Goal: Browse casually: Explore the website without a specific task or goal

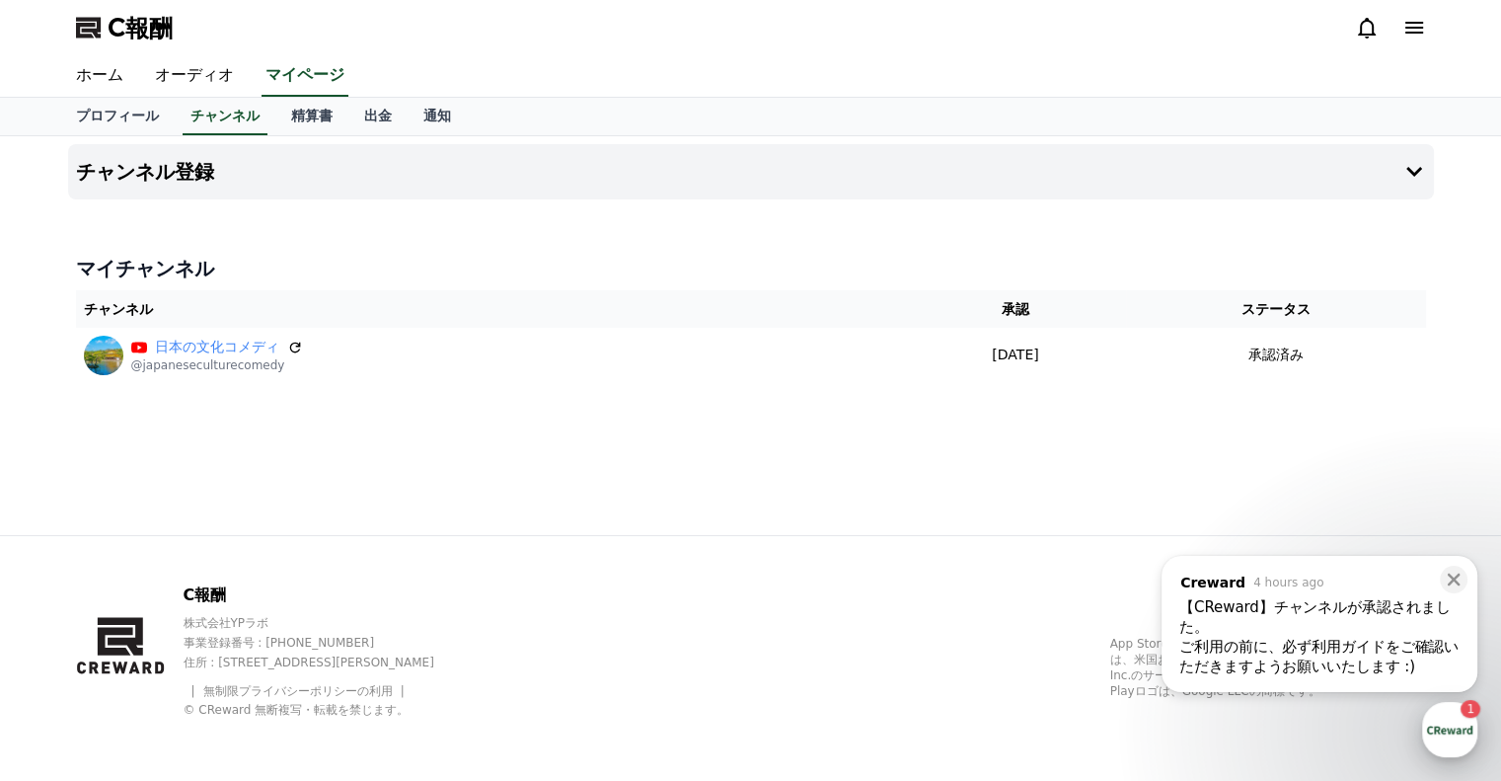
click at [1455, 735] on div "button" at bounding box center [1449, 729] width 55 height 55
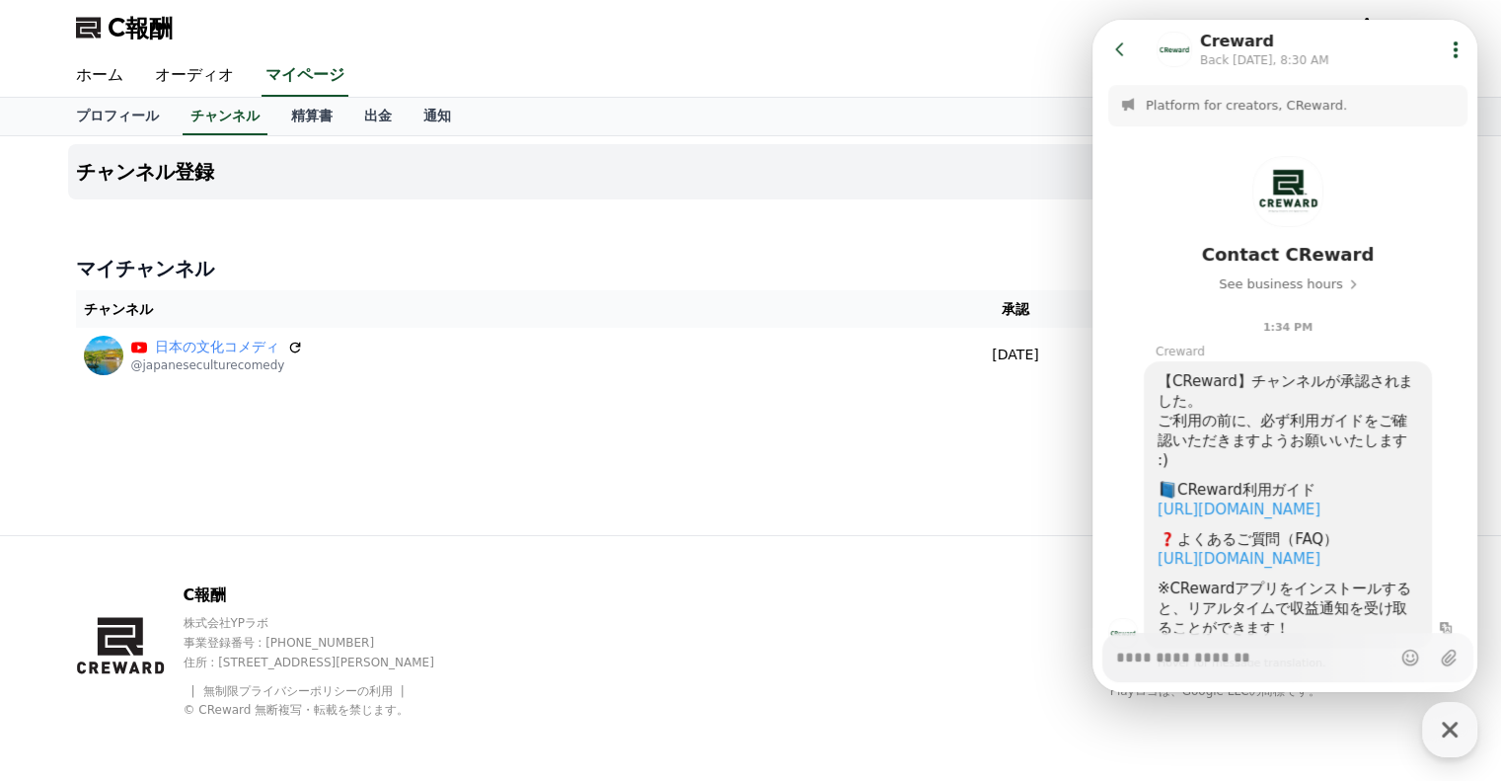
scroll to position [140, 0]
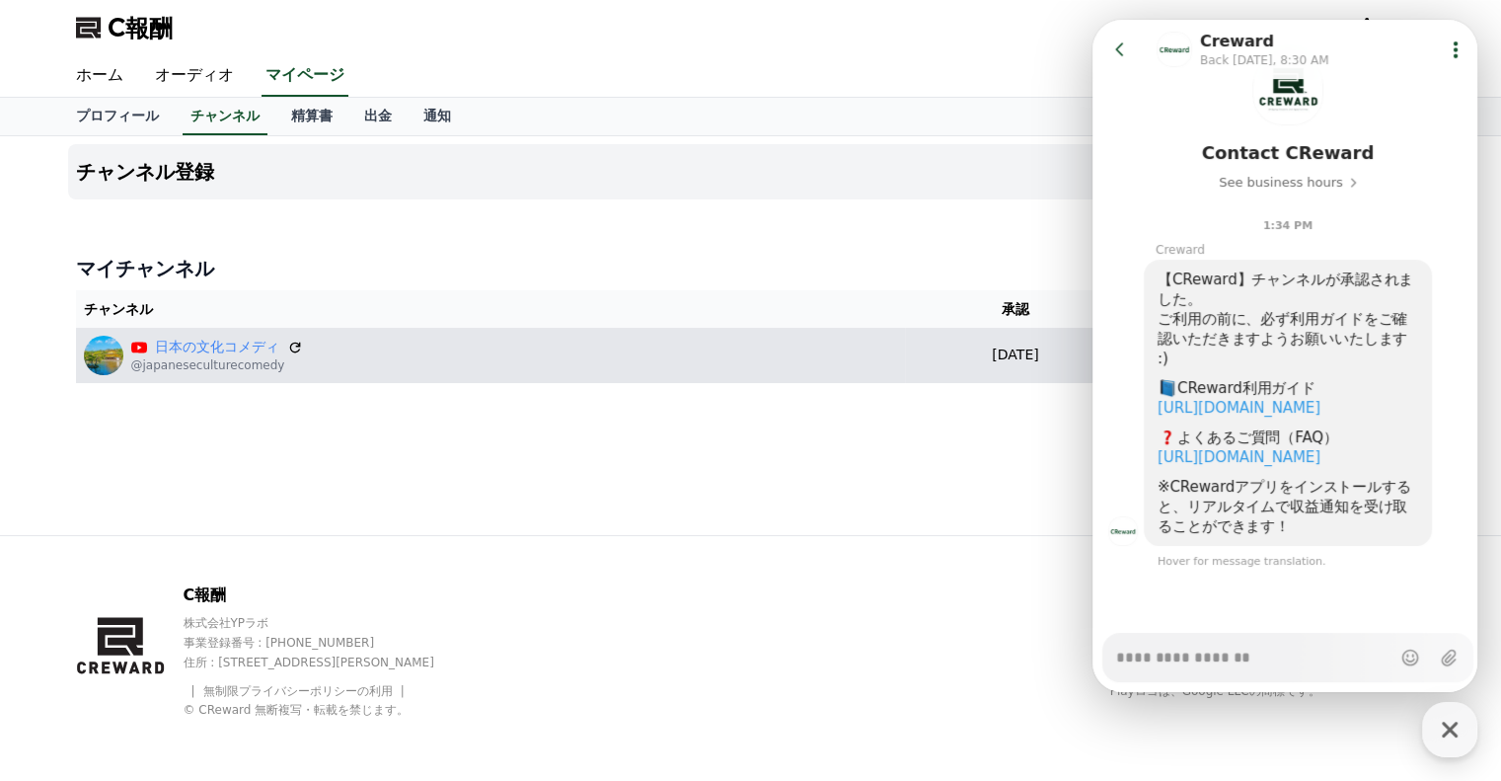
click at [905, 325] on th "承認" at bounding box center [1015, 309] width 221 height 38
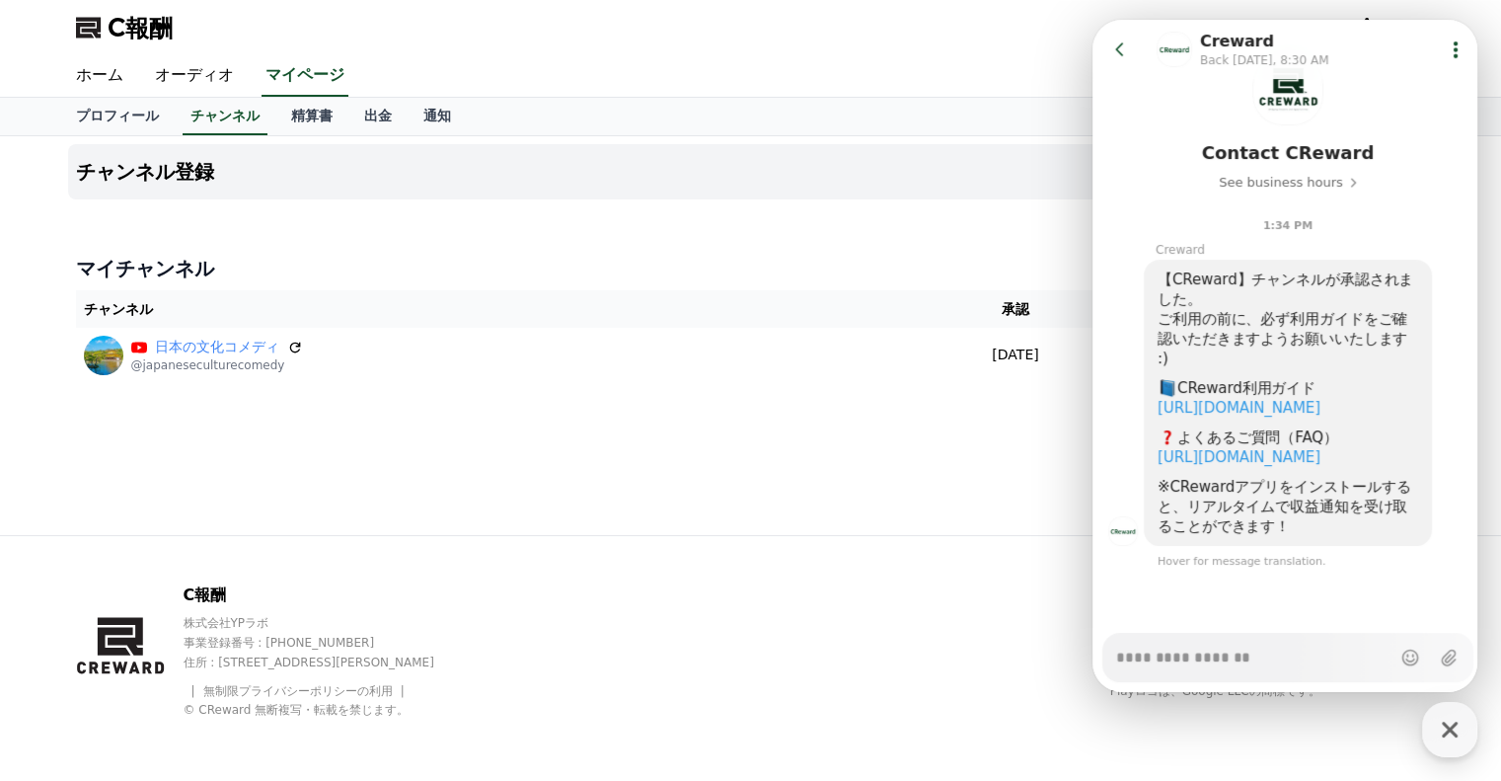
click at [770, 458] on div "チャンネル登録 マイチャンネル チャンネル 承認 ステータス 日本の文化コメディ @japaneseculturecomedy 2025年9月13日 09-1…" at bounding box center [751, 335] width 1382 height 399
type textarea "*"
click at [159, 76] on font "オーディオ" at bounding box center [194, 74] width 79 height 19
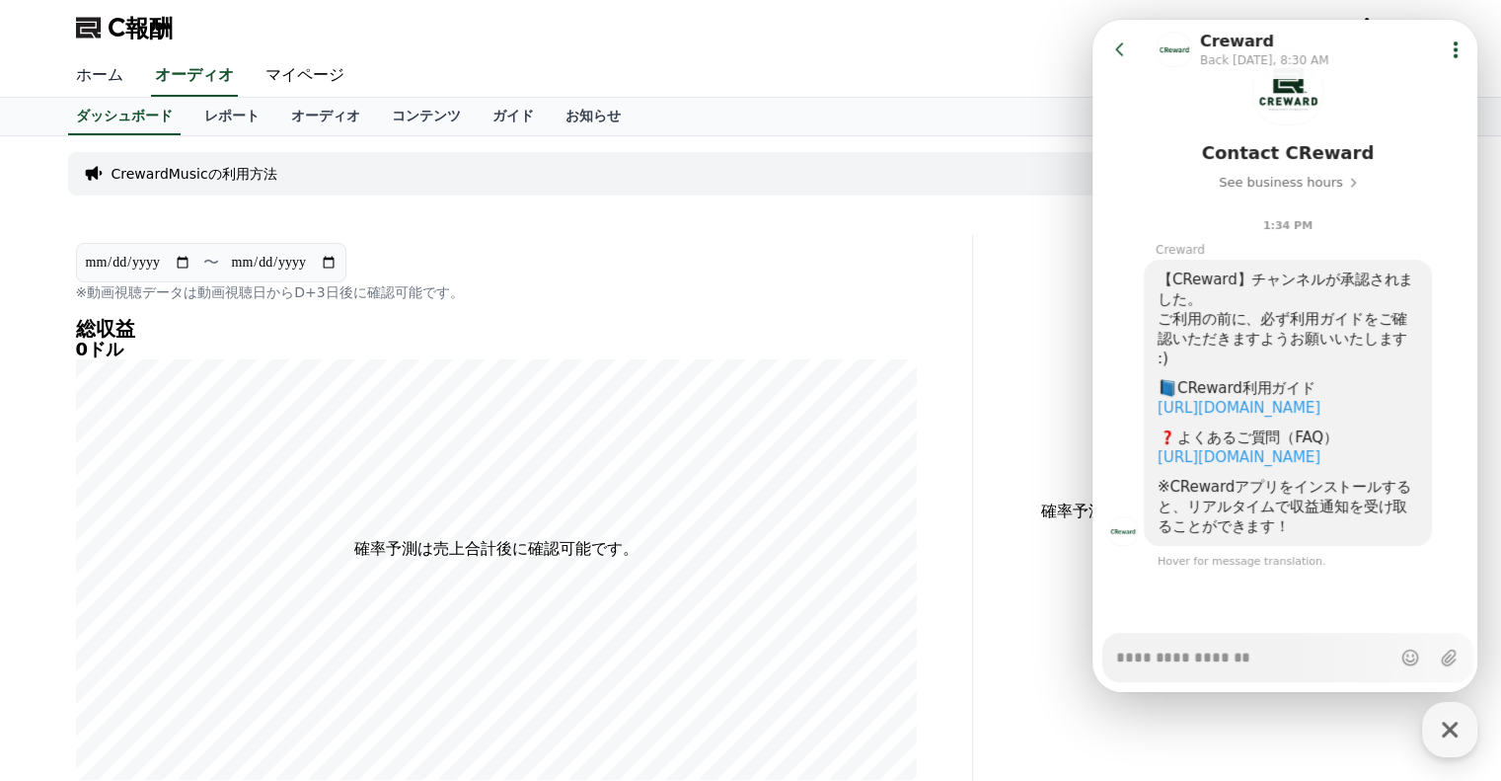
click at [85, 83] on font "ホーム" at bounding box center [99, 74] width 47 height 19
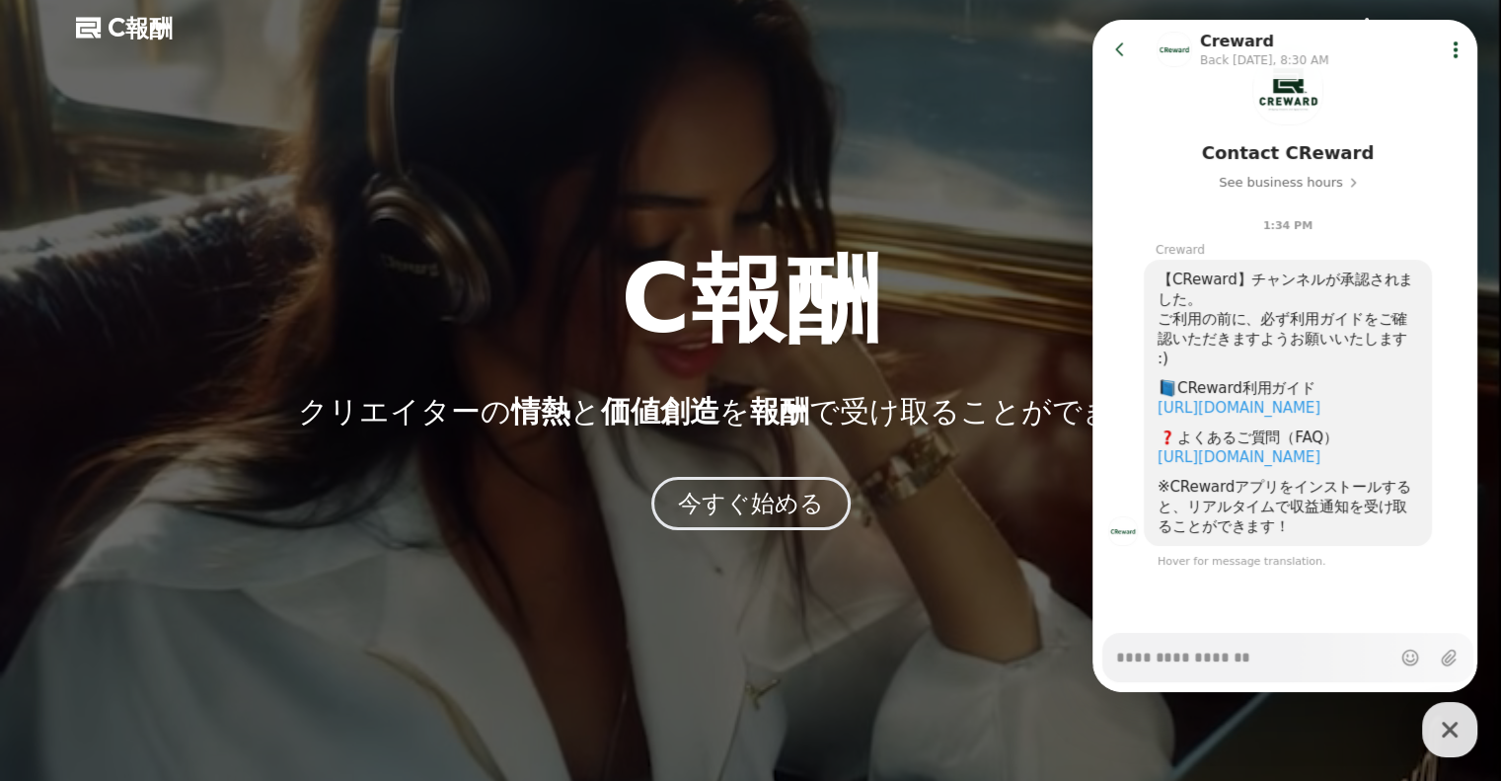
click at [1128, 46] on icon at bounding box center [1120, 49] width 20 height 20
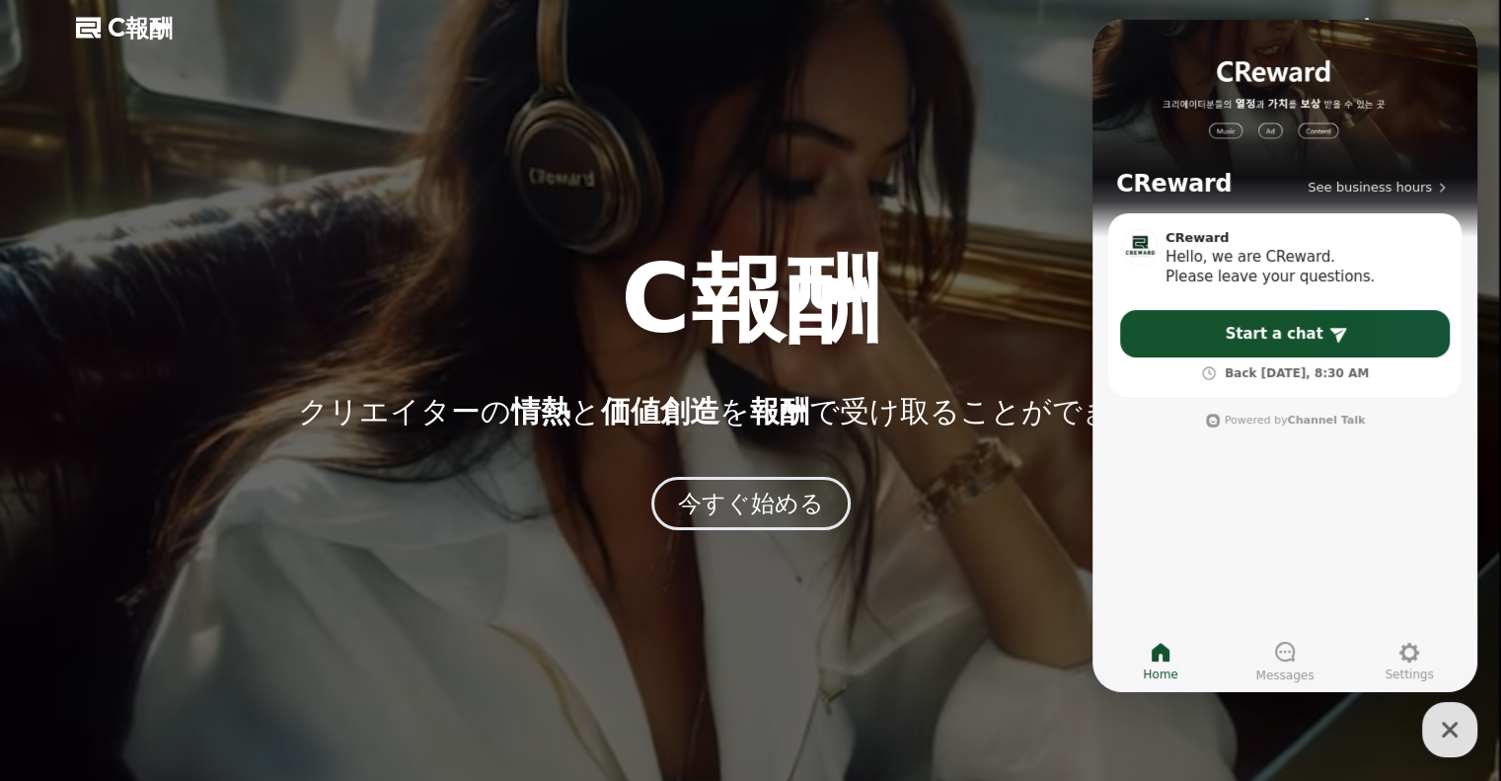
click at [869, 269] on font "C報酬" at bounding box center [750, 299] width 259 height 111
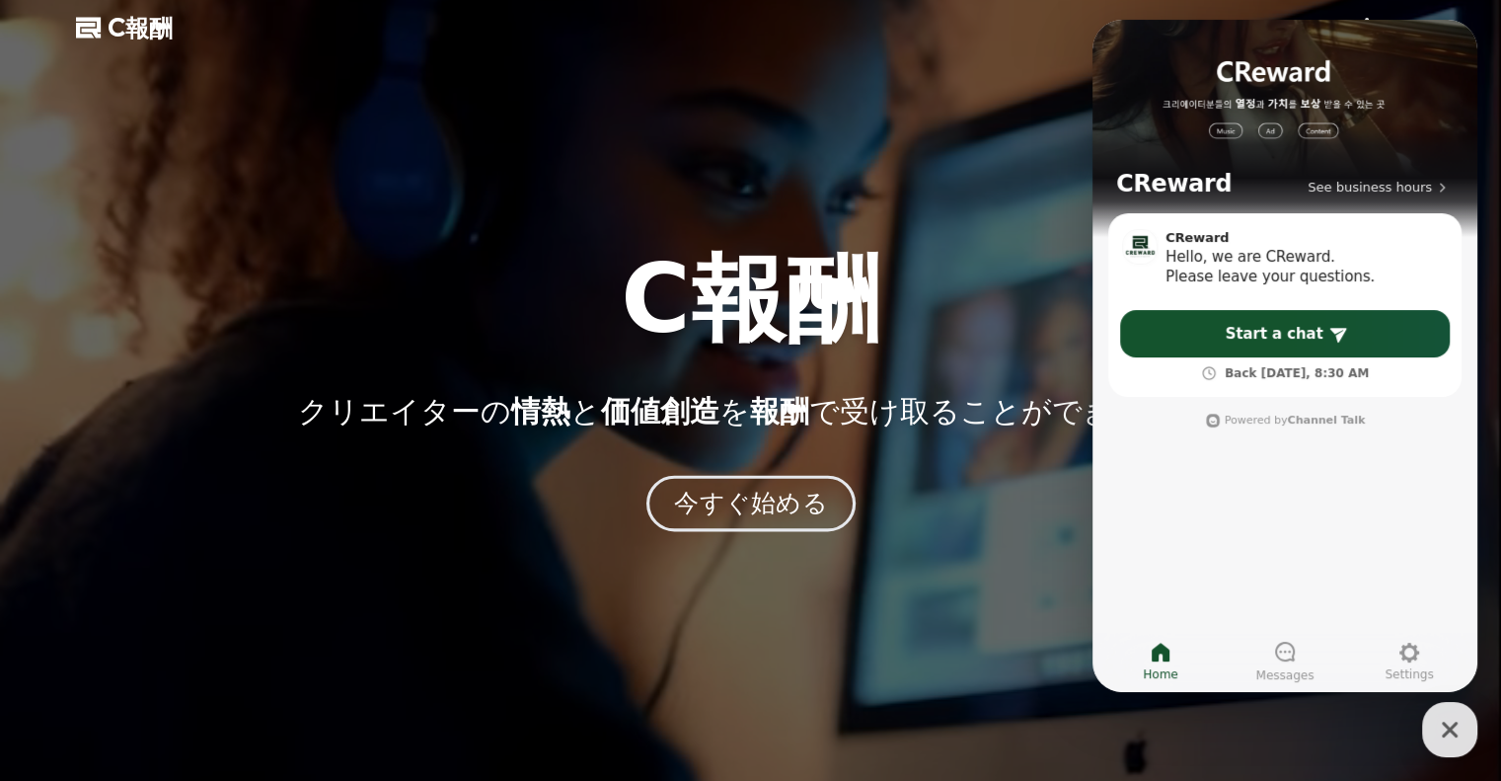
click at [733, 497] on font "今すぐ始める" at bounding box center [750, 503] width 153 height 29
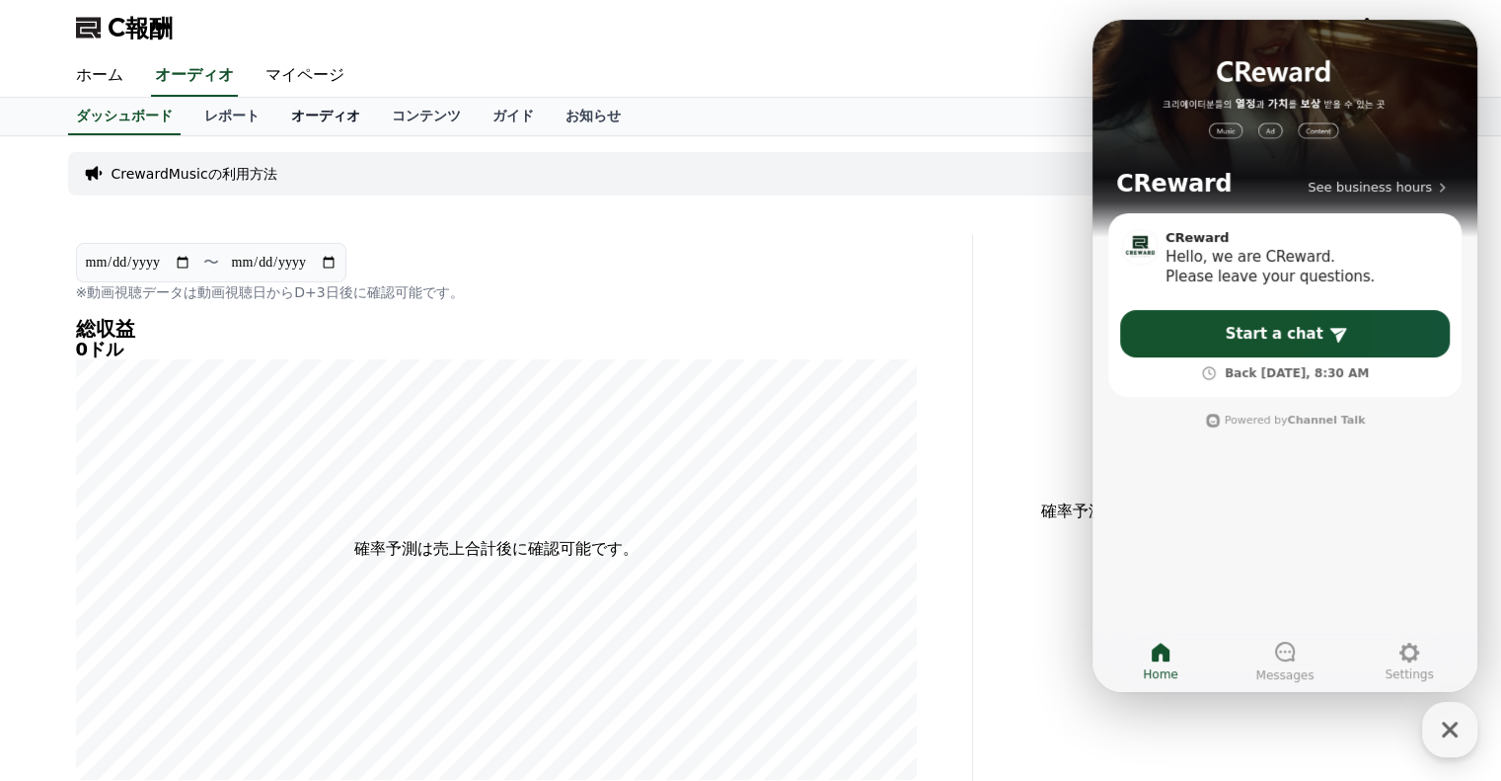
click at [275, 103] on link "オーディオ" at bounding box center [325, 117] width 101 height 38
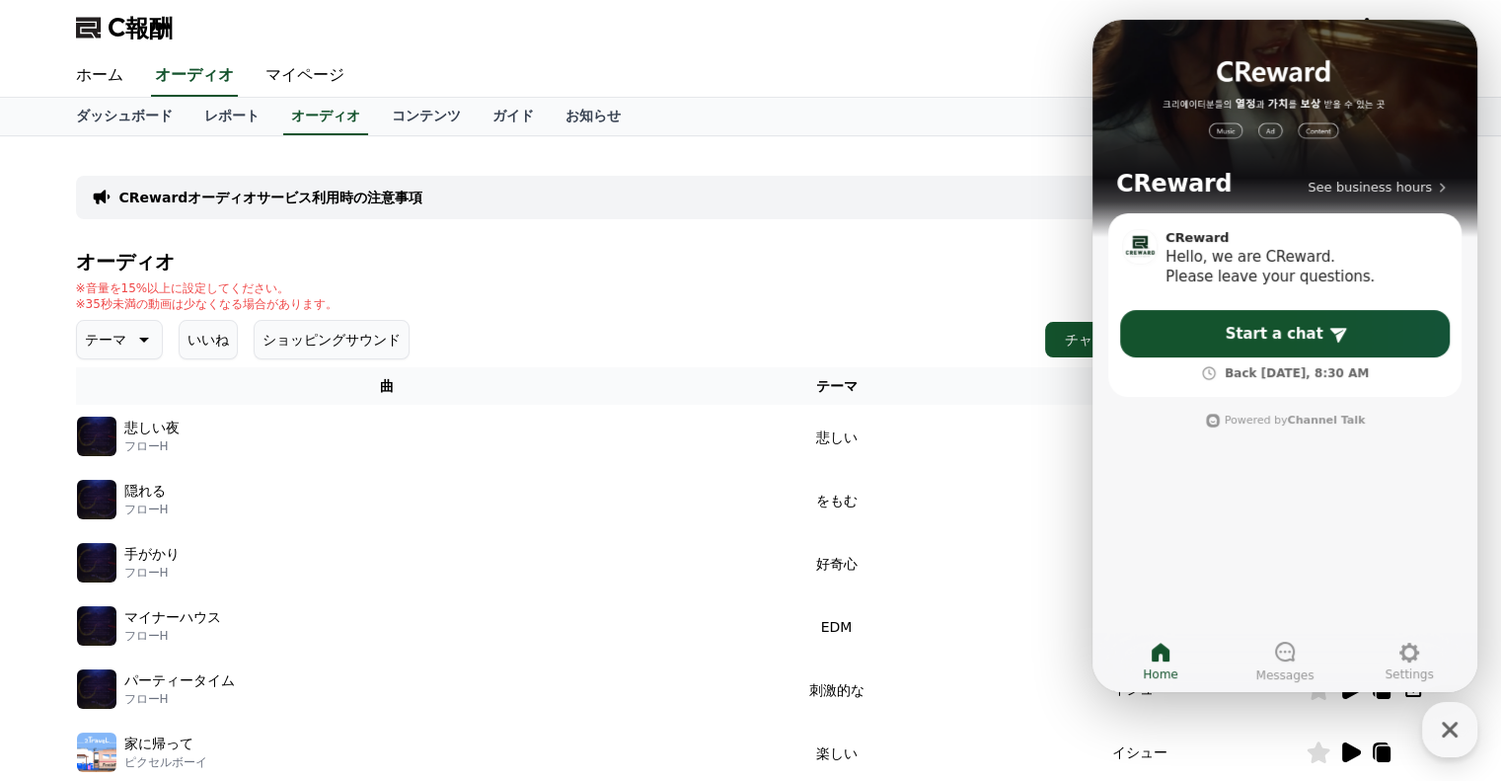
click at [130, 337] on icon at bounding box center [142, 340] width 24 height 24
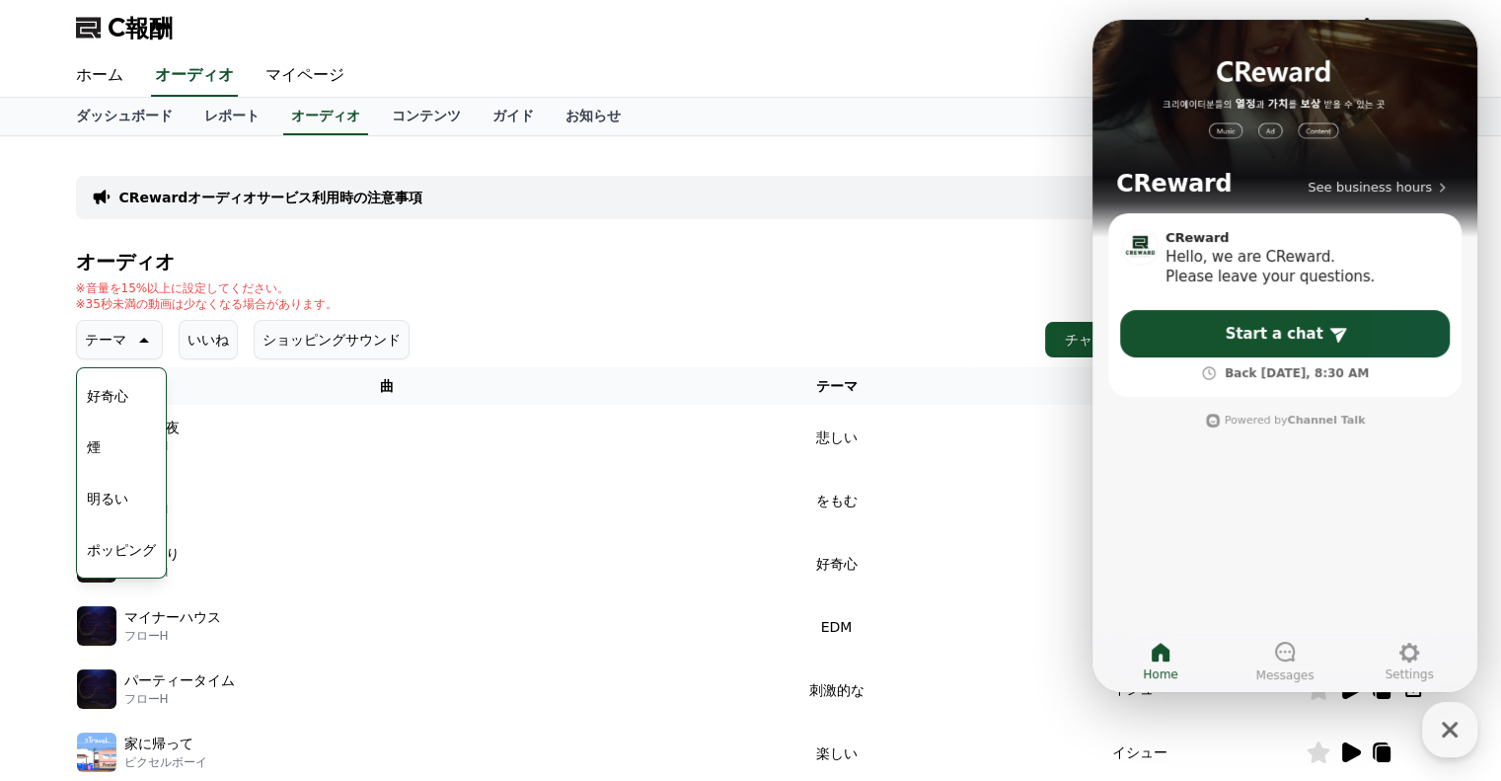
click at [117, 542] on font "ポッピング" at bounding box center [121, 550] width 69 height 16
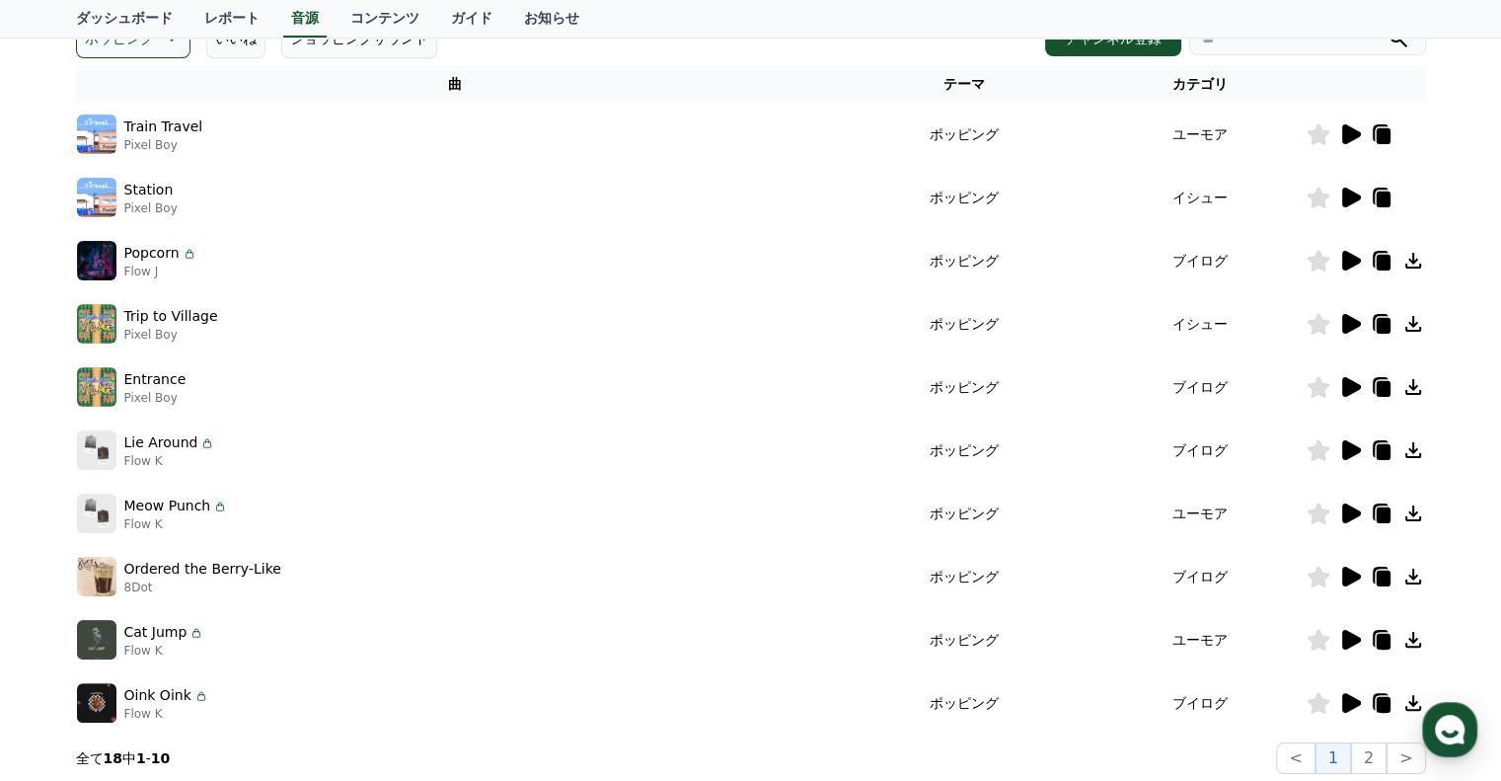
scroll to position [296, 0]
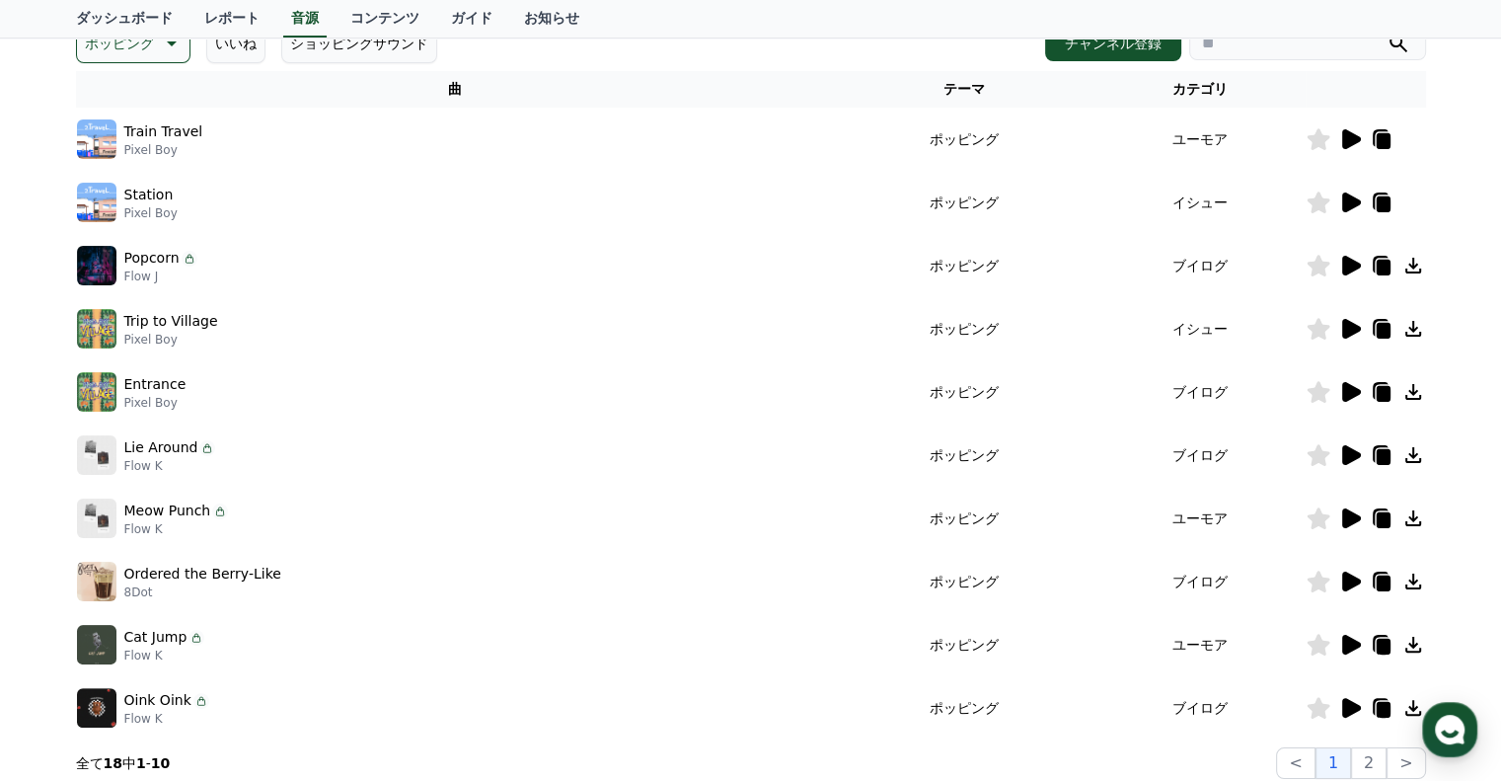
click at [1349, 451] on icon at bounding box center [1351, 455] width 19 height 20
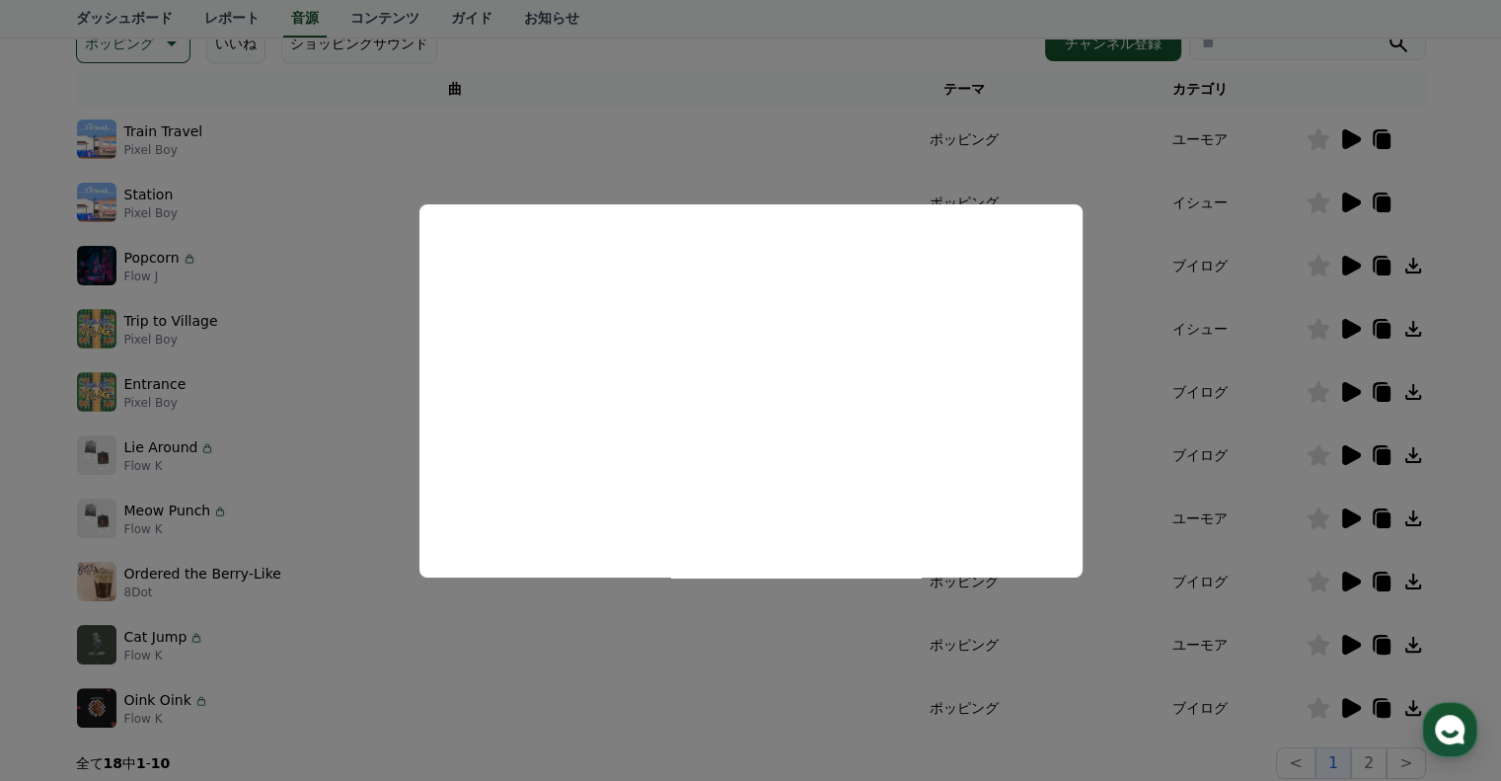
click at [0, 476] on button "close modal" at bounding box center [750, 390] width 1501 height 781
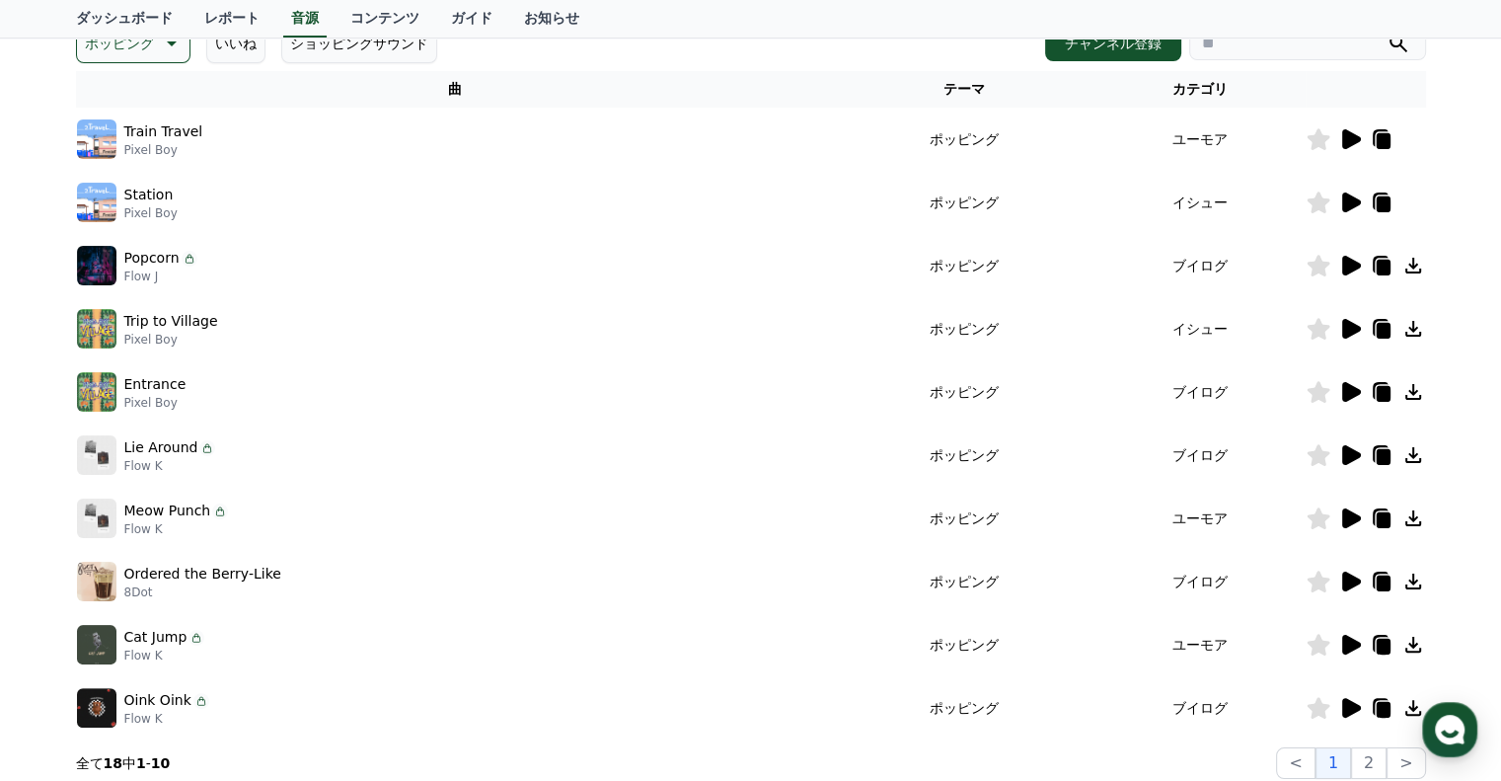
click at [1342, 521] on icon at bounding box center [1351, 518] width 19 height 20
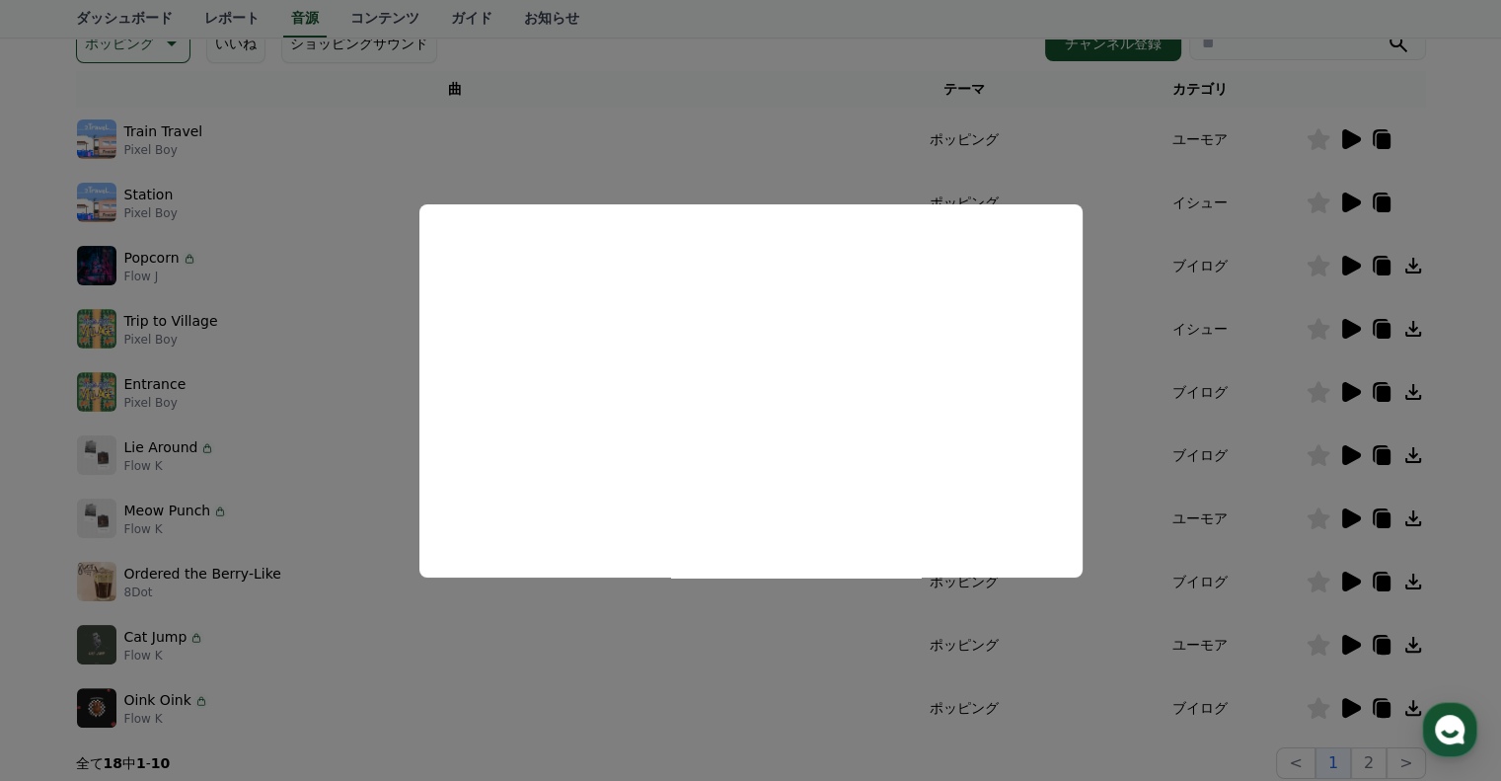
click at [18, 582] on button "close modal" at bounding box center [750, 390] width 1501 height 781
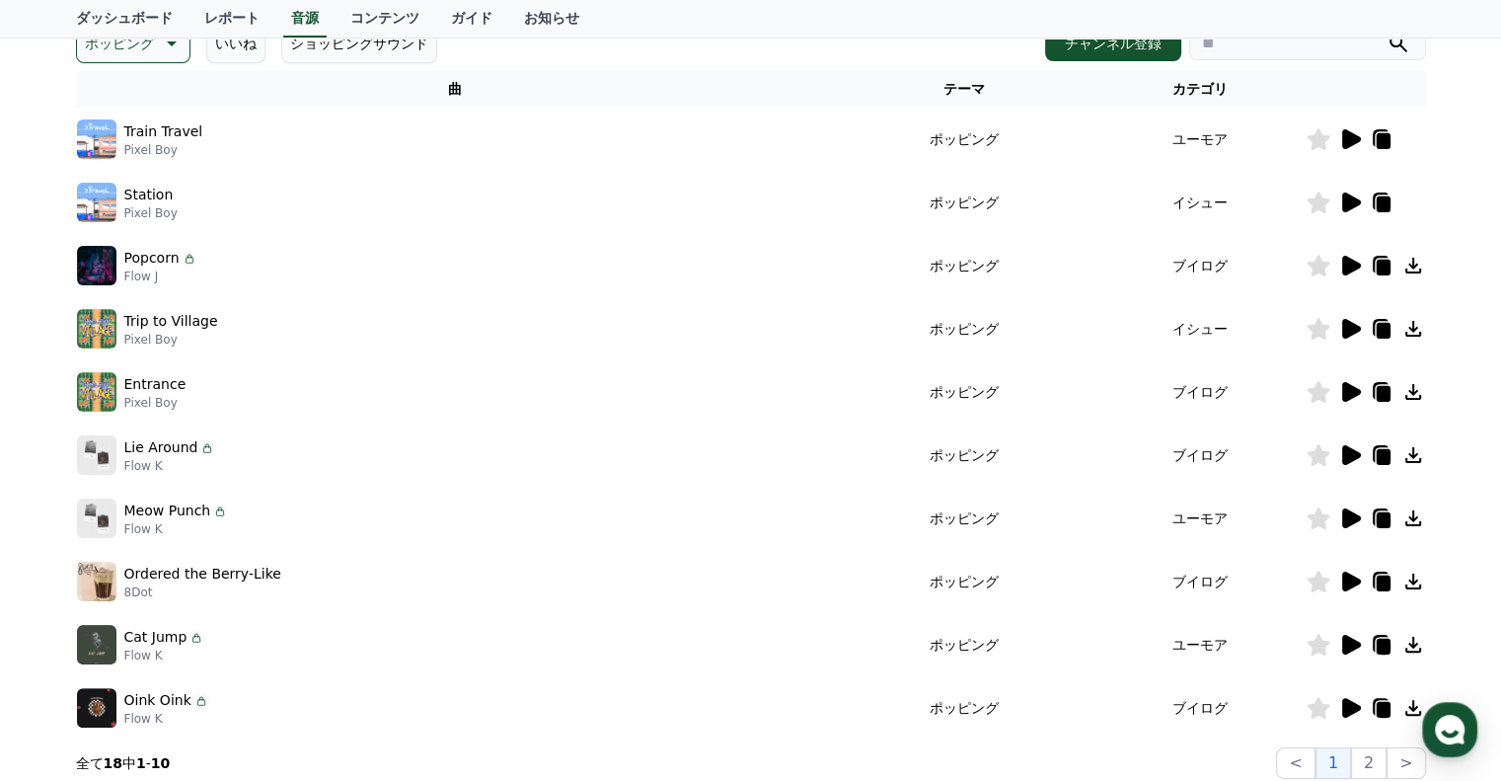
click at [1410, 515] on icon at bounding box center [1413, 518] width 24 height 24
